Goal: Task Accomplishment & Management: Use online tool/utility

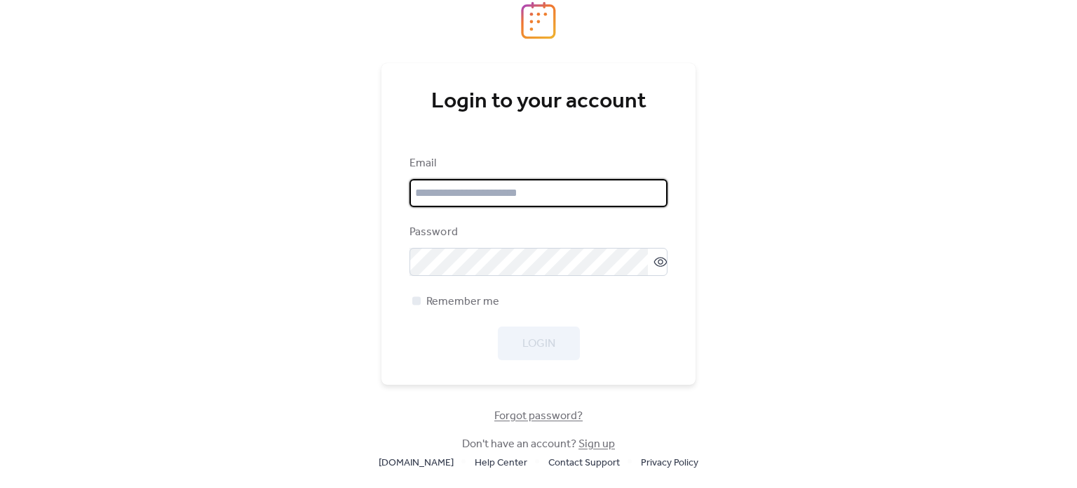
type input "**********"
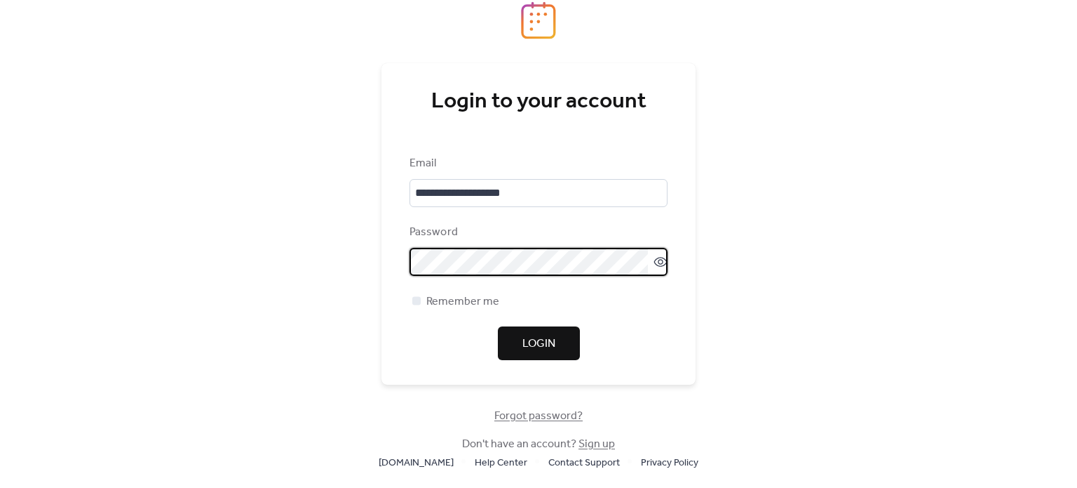
click at [652, 314] on div "**********" at bounding box center [539, 257] width 258 height 205
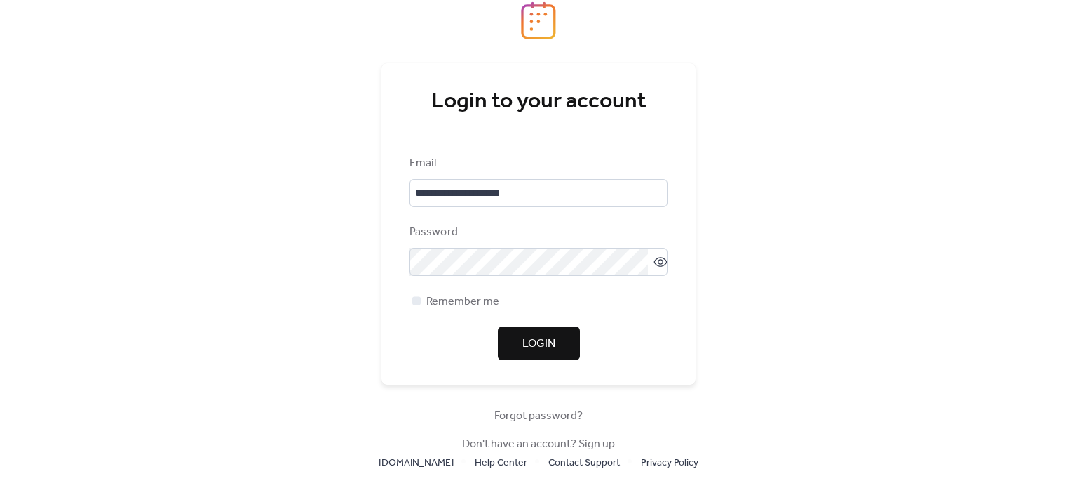
click at [546, 344] on span "Login" at bounding box center [539, 343] width 33 height 17
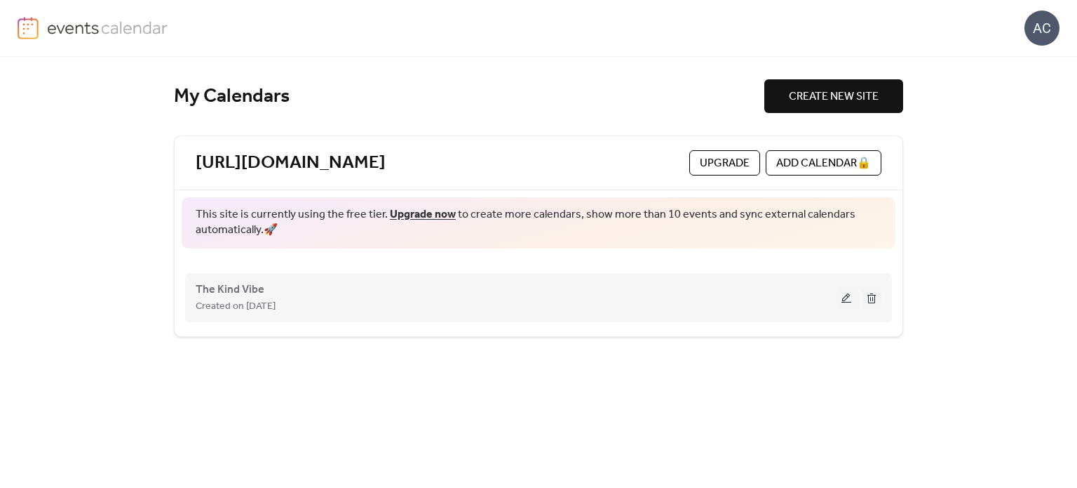
click at [283, 293] on div "The Kind Vibe Created on [DATE]" at bounding box center [516, 298] width 641 height 34
click at [253, 284] on span "The Kind Vibe" at bounding box center [230, 289] width 69 height 17
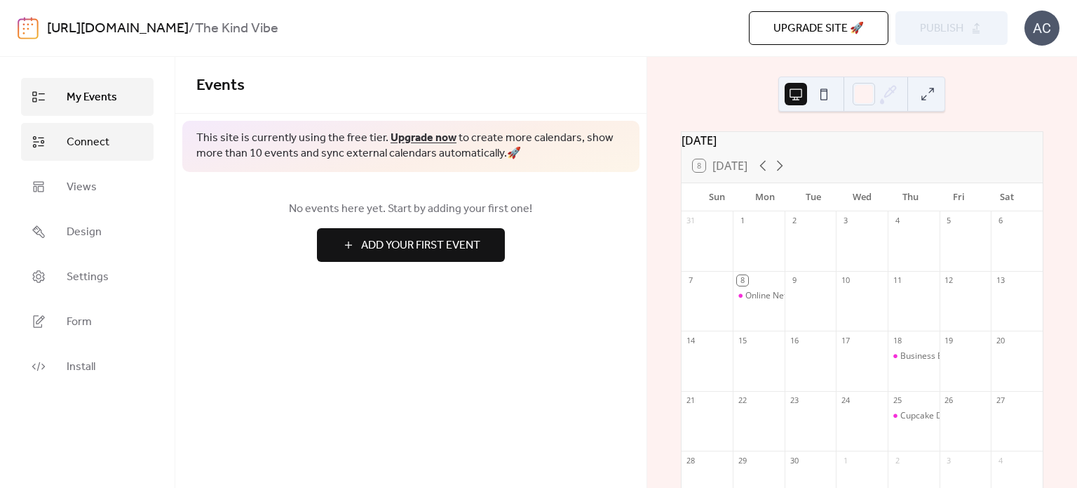
click at [70, 129] on link "Connect" at bounding box center [87, 142] width 133 height 38
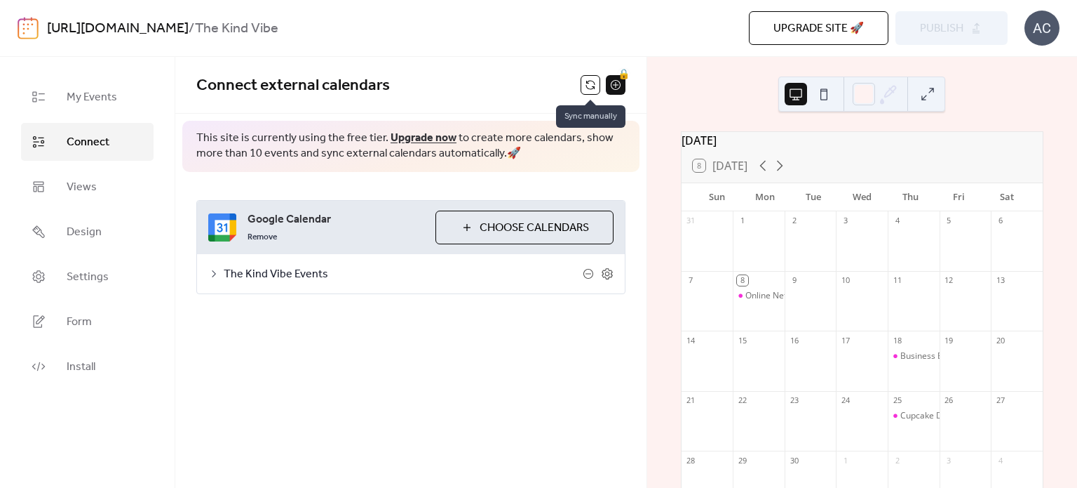
click at [592, 81] on button at bounding box center [591, 85] width 20 height 20
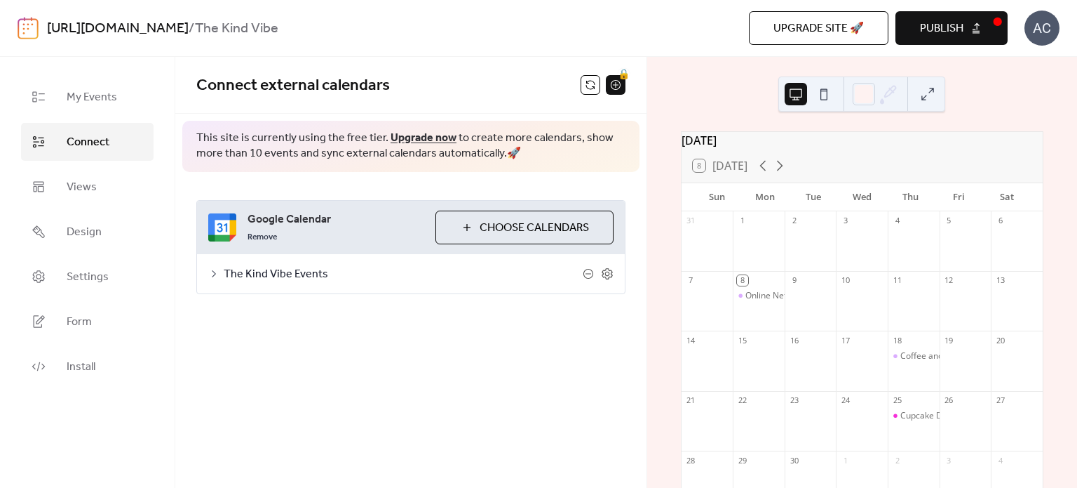
click at [932, 14] on button "Publish" at bounding box center [952, 28] width 112 height 34
click at [783, 170] on icon at bounding box center [780, 165] width 17 height 17
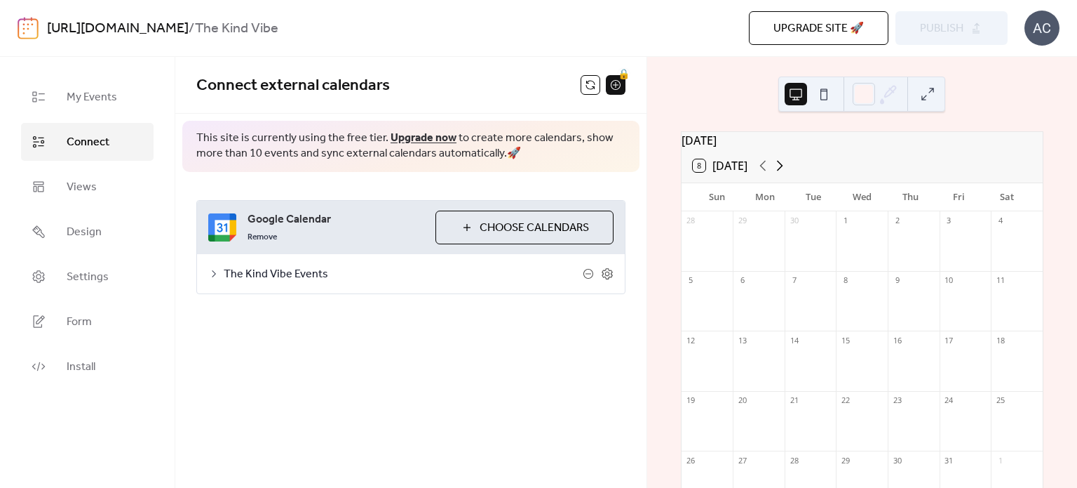
click at [783, 170] on icon at bounding box center [780, 165] width 17 height 17
click at [783, 171] on icon at bounding box center [780, 165] width 17 height 17
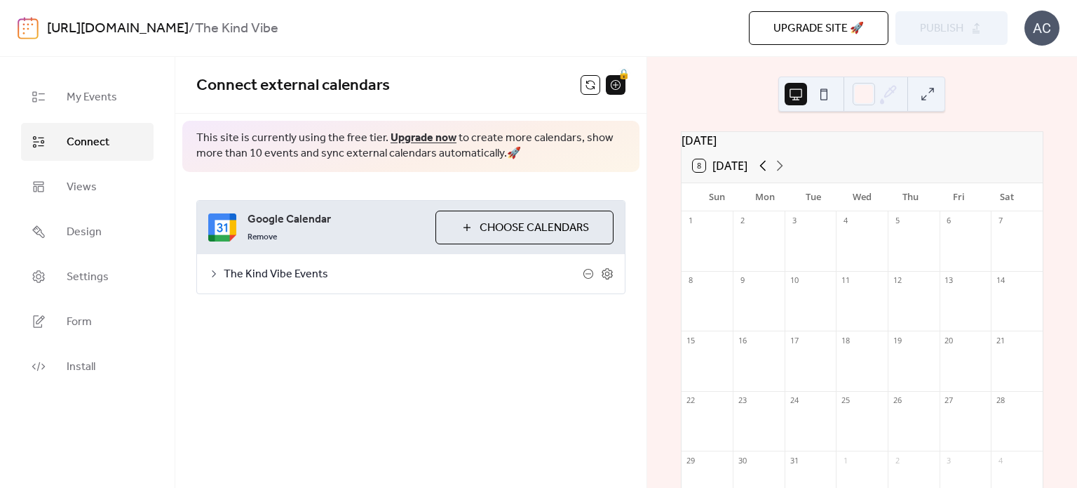
click at [760, 174] on icon at bounding box center [763, 165] width 17 height 17
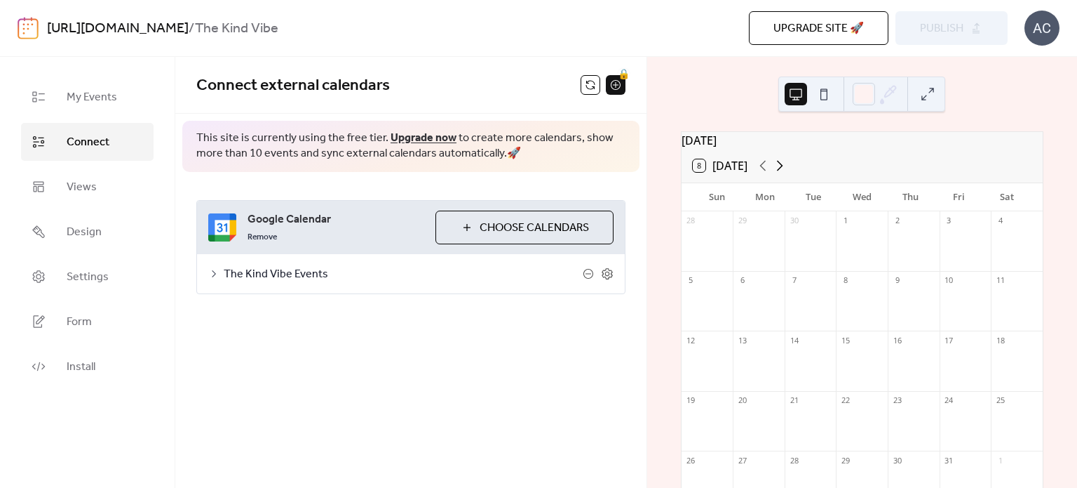
click at [783, 171] on icon at bounding box center [780, 166] width 6 height 11
click at [765, 174] on icon at bounding box center [763, 165] width 17 height 17
